Goal: Transaction & Acquisition: Purchase product/service

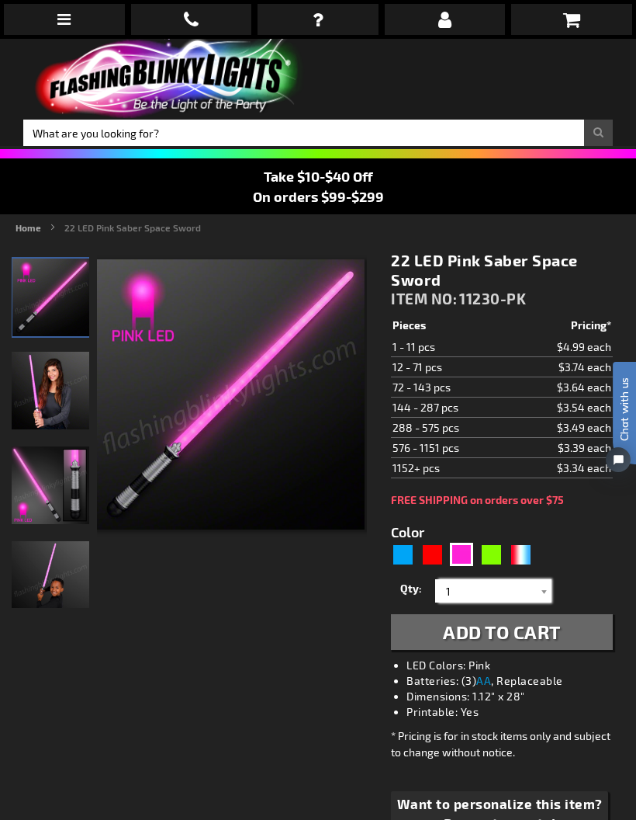
click at [534, 587] on input "1" at bounding box center [495, 590] width 113 height 23
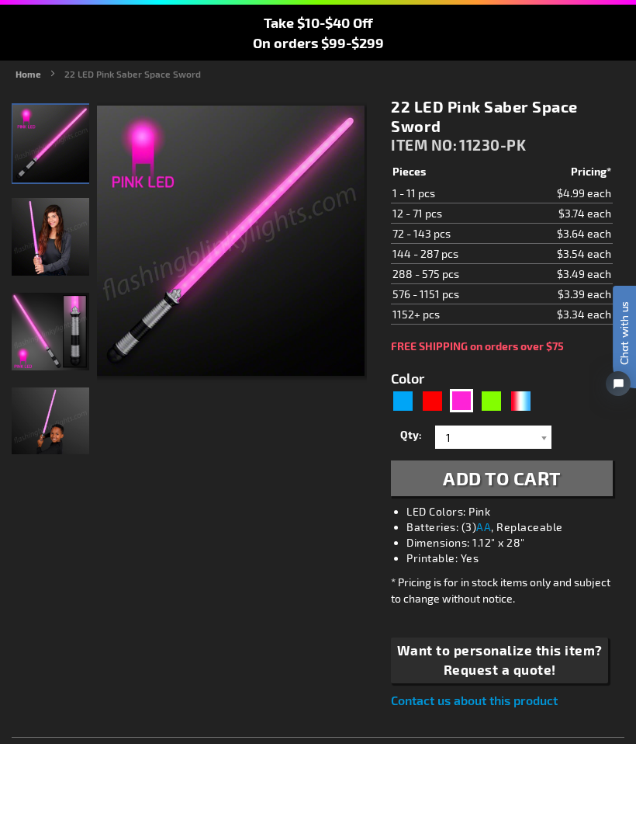
scroll to position [77, 0]
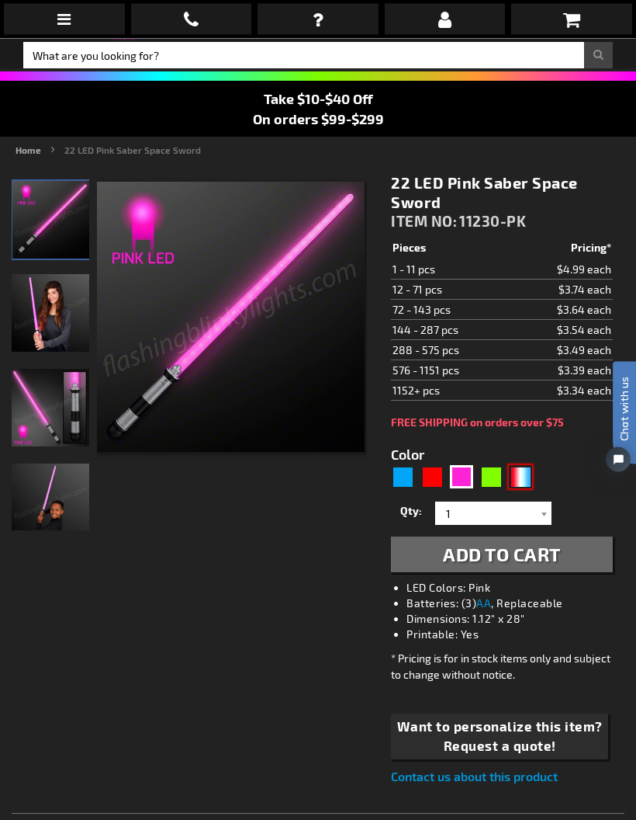
click at [517, 476] on div "RWB" at bounding box center [520, 477] width 23 height 23
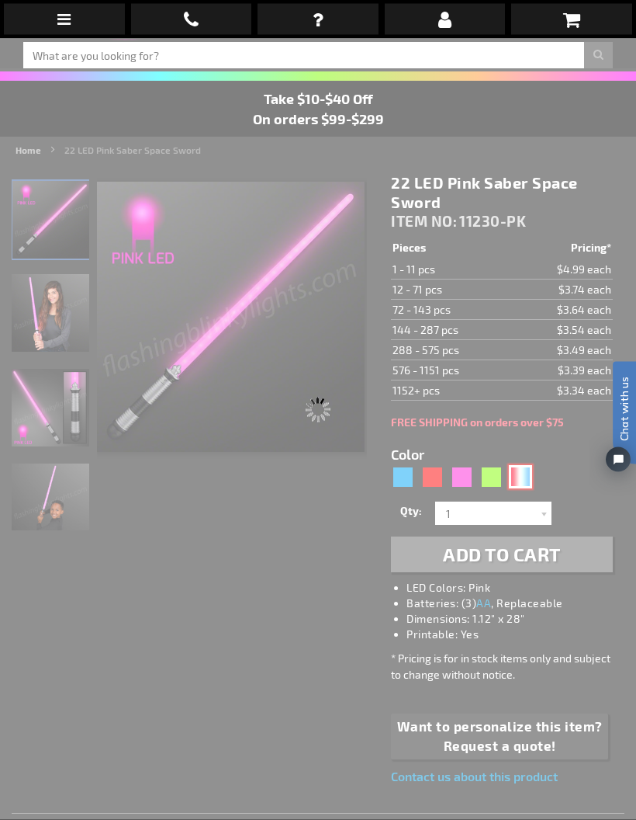
type input "5643"
type input "11230-RWB"
type input "Customize - American Sword Saber with Red White &amp; Blue LEDs - ITEM NO: 1123…"
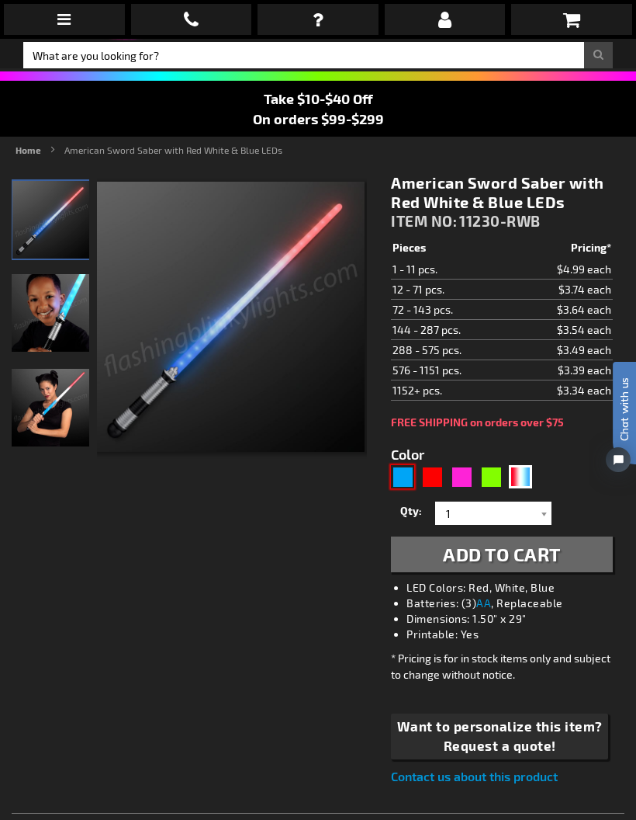
click at [399, 476] on div "Blue" at bounding box center [402, 476] width 23 height 23
type input "5629"
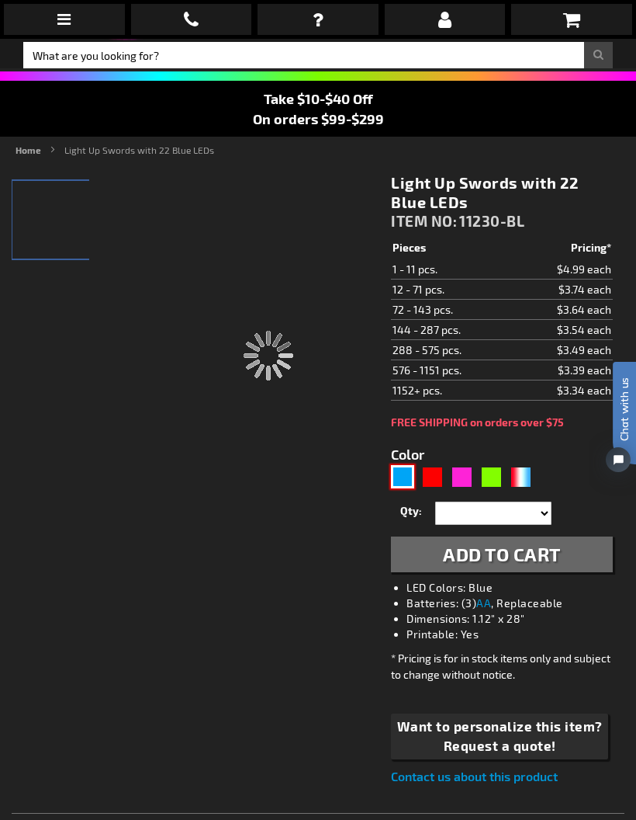
type input "11230-BL"
type input "Customize - Light Up Swords with 22 Blue LEDs - ITEM NO: 11230-BL"
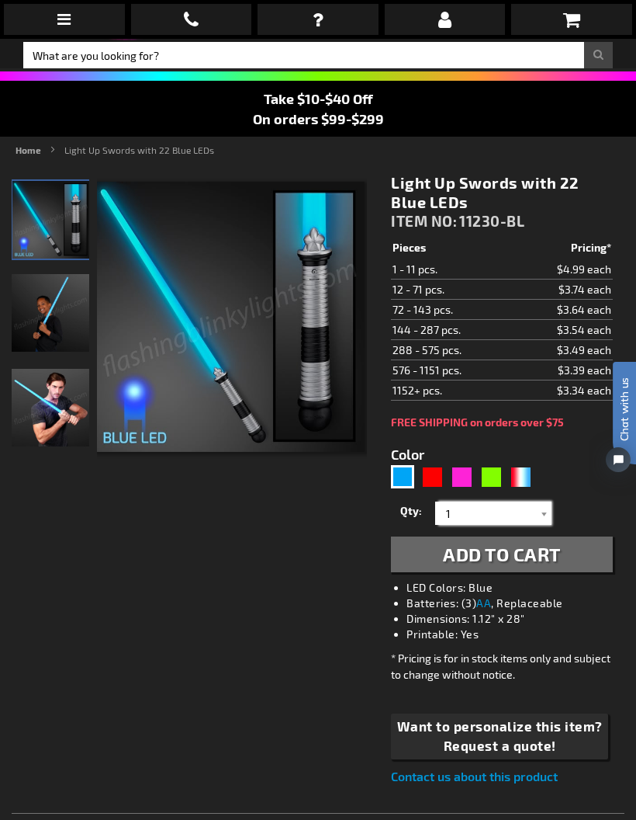
click at [494, 510] on input "1" at bounding box center [495, 512] width 113 height 23
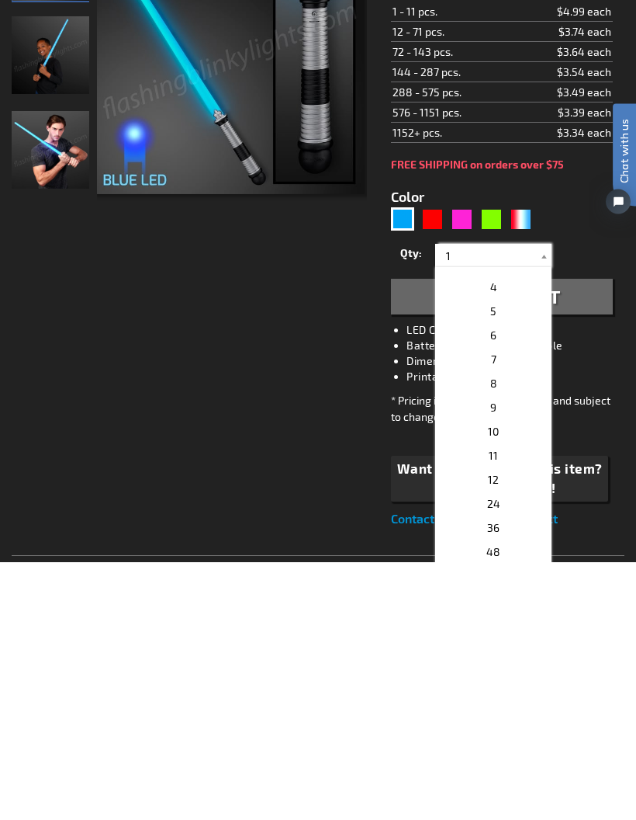
scroll to position [64, 0]
click at [511, 726] on p "12" at bounding box center [493, 738] width 116 height 24
type input "12"
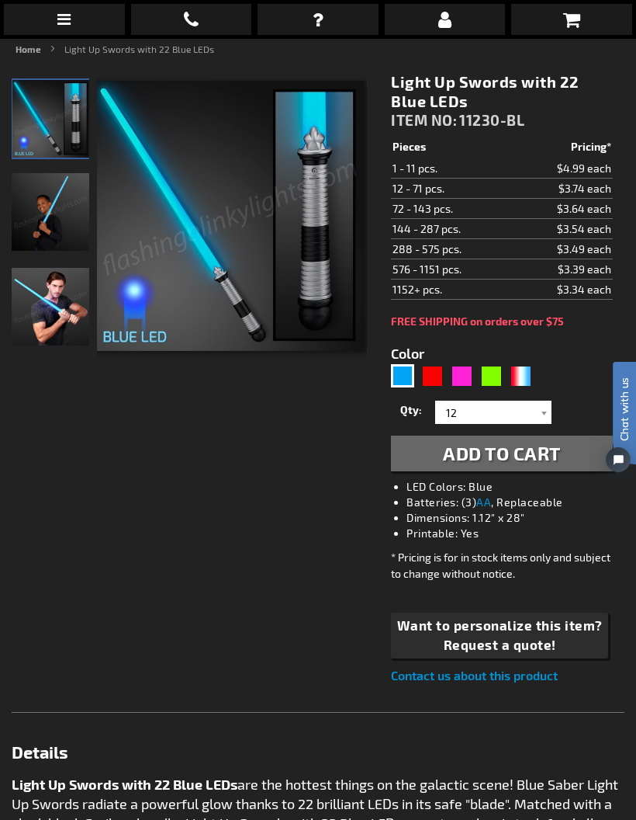
scroll to position [180, 0]
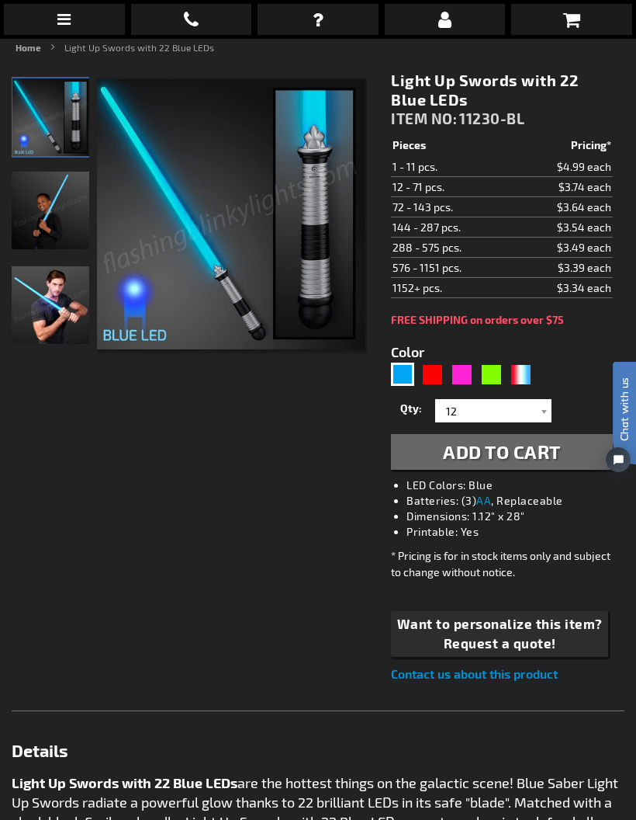
click at [540, 455] on span "Add to Cart" at bounding box center [502, 451] width 118 height 23
click at [437, 373] on div "Red" at bounding box center [432, 373] width 23 height 23
type input "5641"
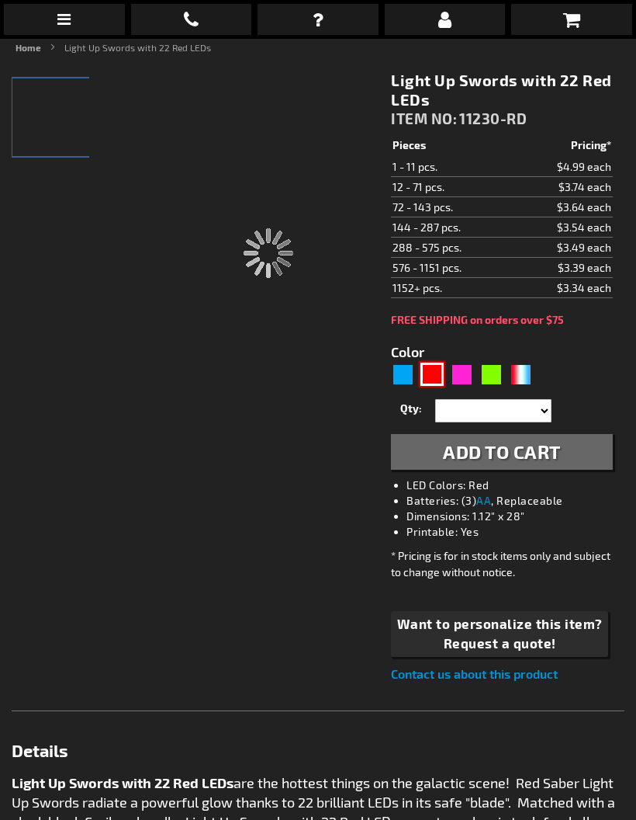
type input "11230-RD"
type input "Customize - Light Up Swords with 22 Red LEDs - ITEM NO: 11230-RD"
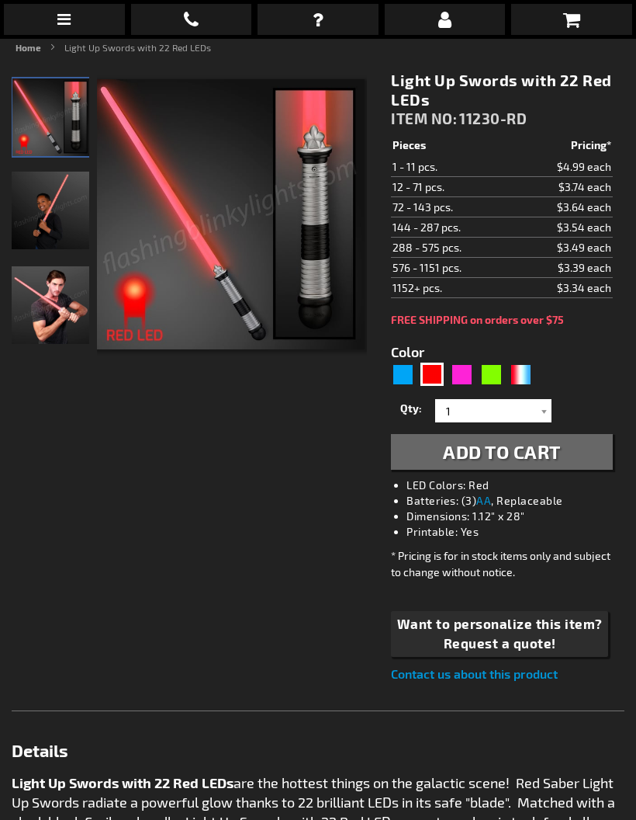
click at [544, 404] on div at bounding box center [544, 410] width 16 height 23
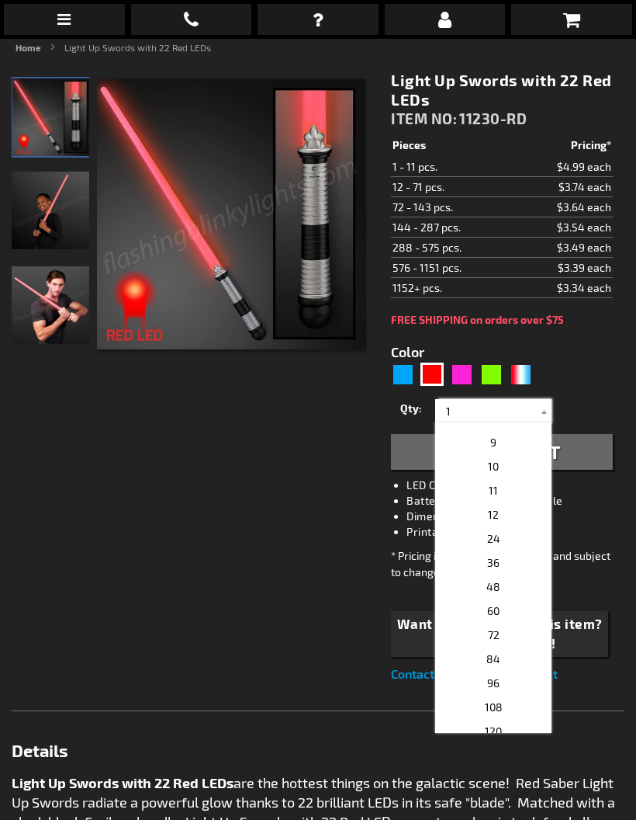
scroll to position [227, 0]
click at [503, 471] on p "12" at bounding box center [493, 472] width 116 height 24
type input "12"
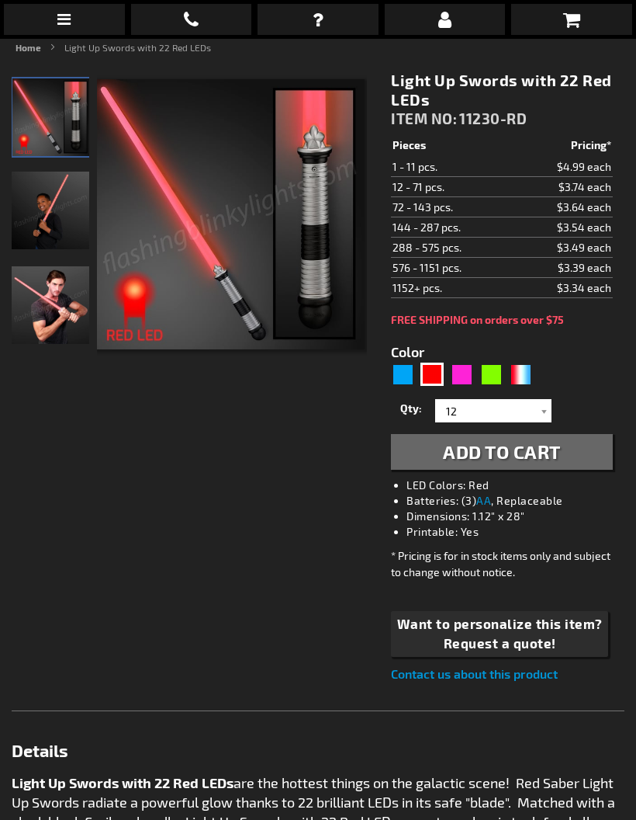
click at [553, 456] on span "Add to Cart" at bounding box center [502, 451] width 118 height 23
